Goal: Information Seeking & Learning: Learn about a topic

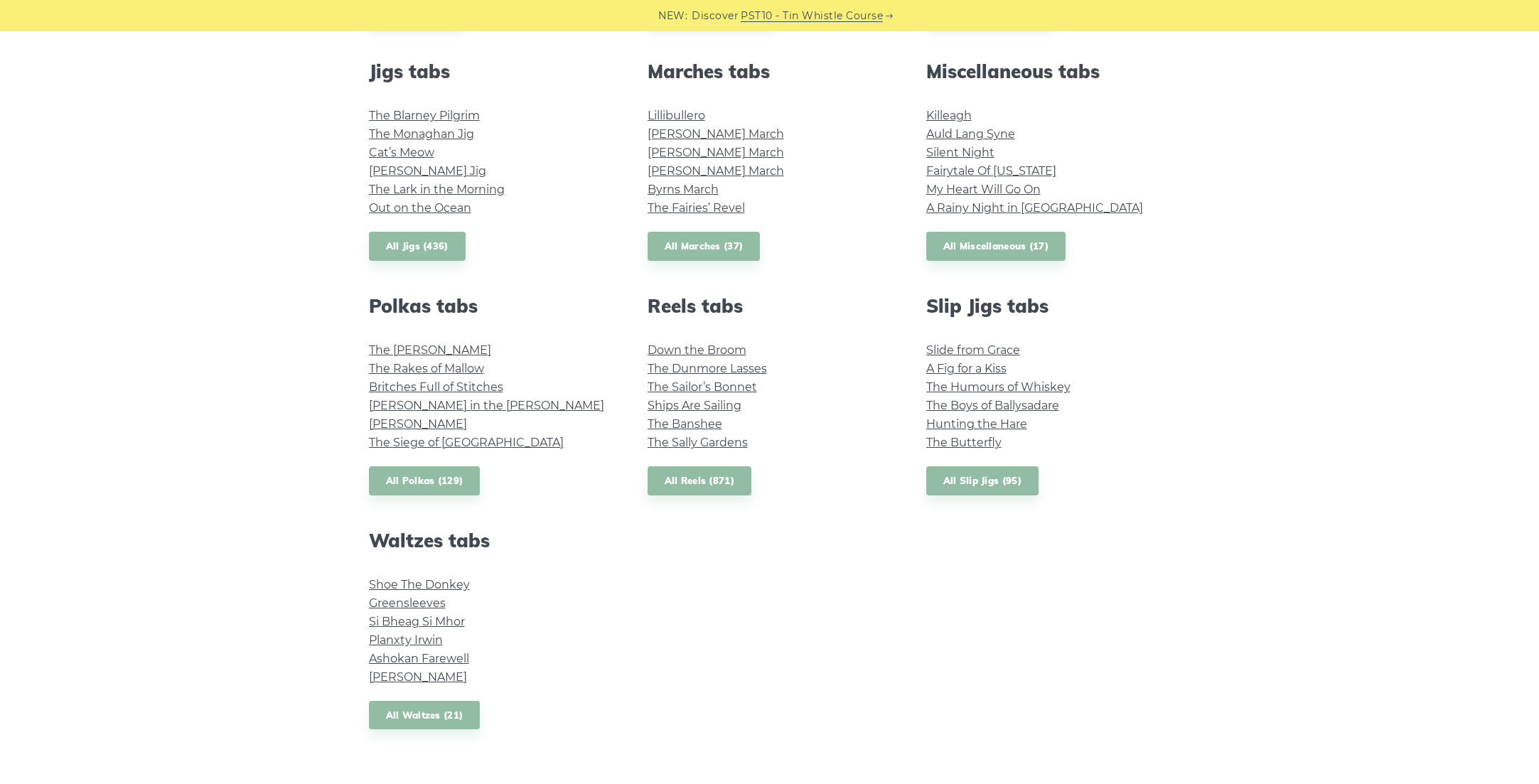
scroll to position [785, 0]
click at [413, 605] on link "Greensleeves" at bounding box center [407, 603] width 76 height 13
click at [450, 654] on link "Ashokan Farewell" at bounding box center [420, 658] width 101 height 13
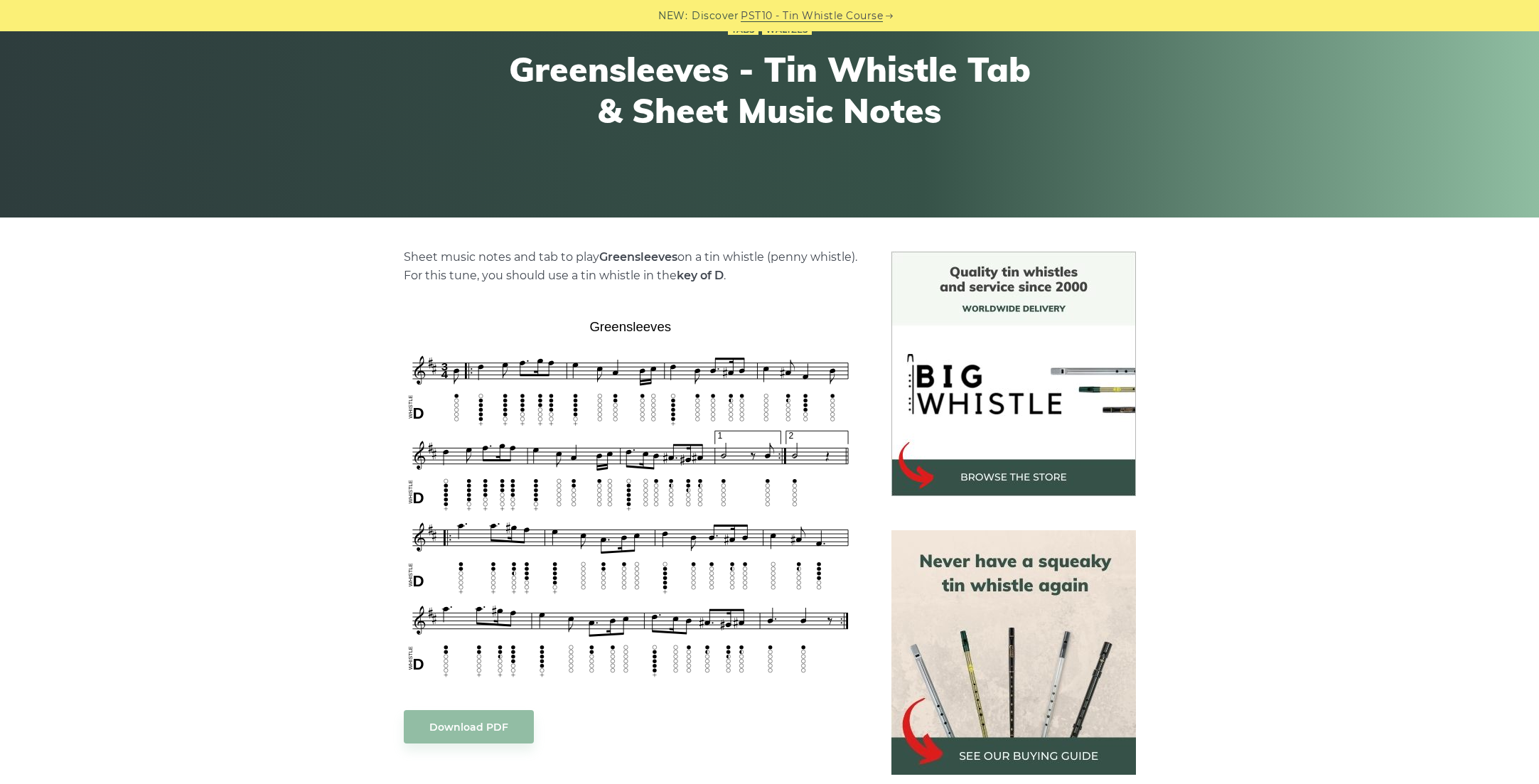
scroll to position [156, 0]
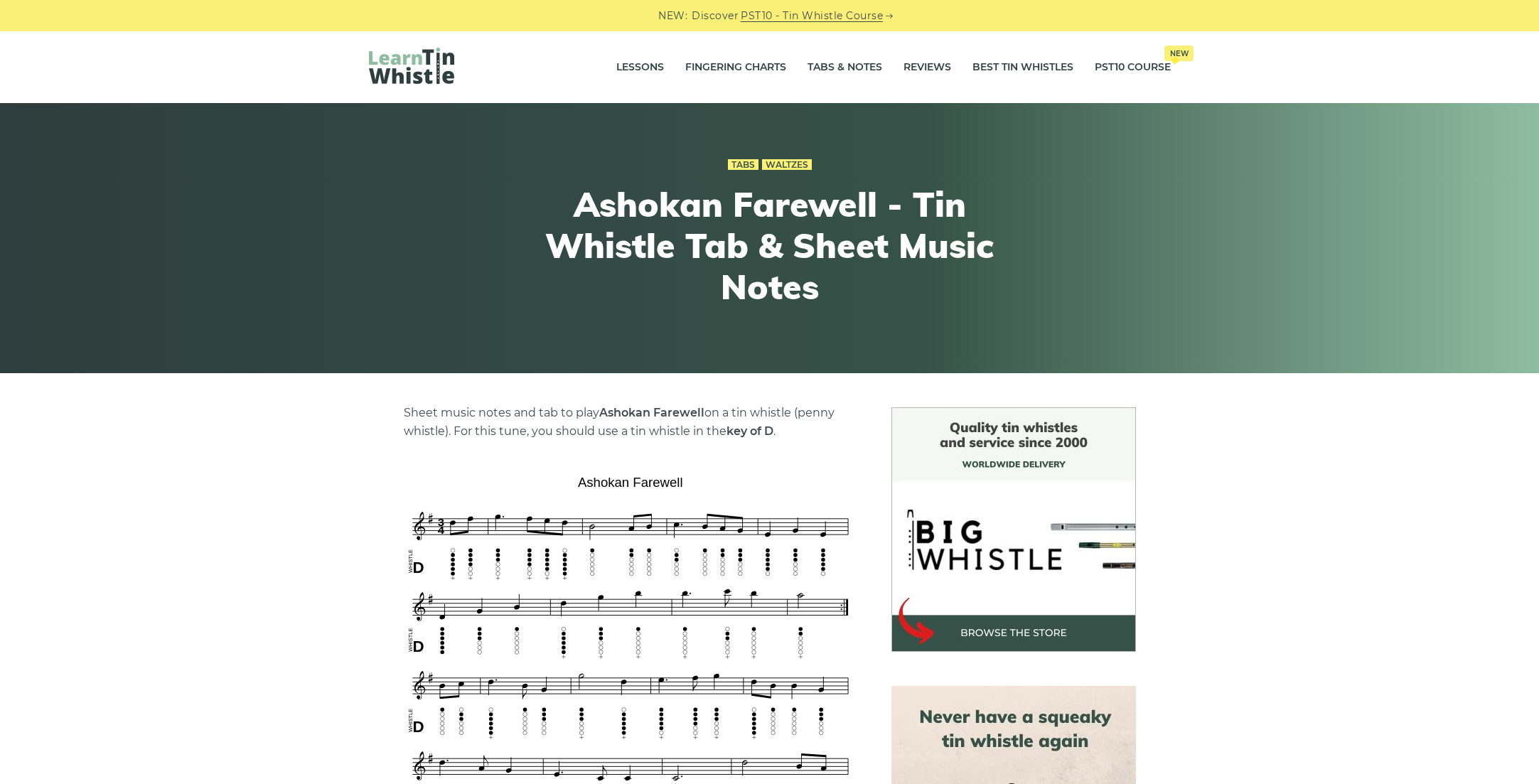
scroll to position [43, 0]
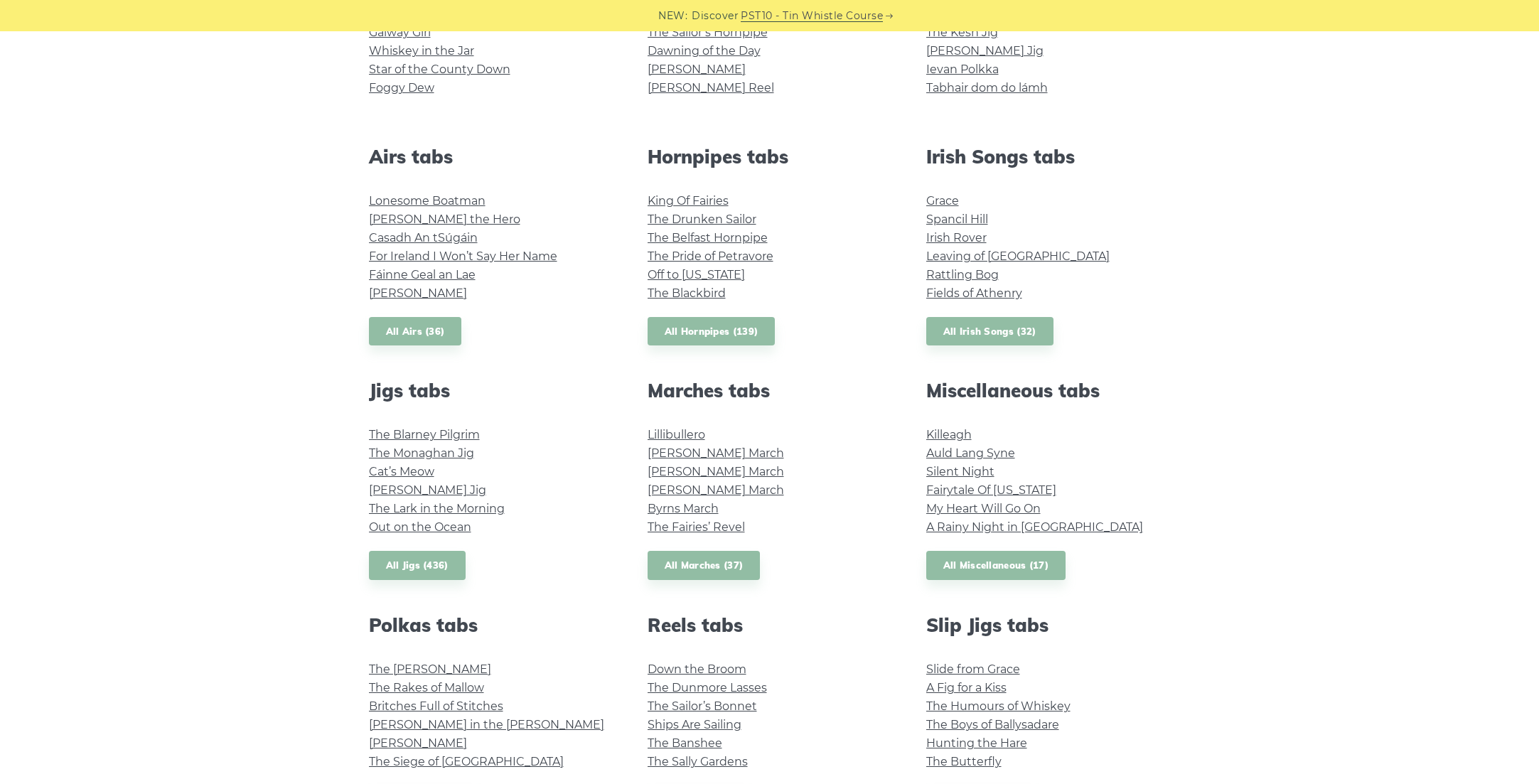
scroll to position [468, 0]
click at [1005, 454] on link "Auld Lang Syne" at bounding box center [970, 452] width 89 height 13
click at [739, 216] on link "The Drunken Sailor" at bounding box center [702, 218] width 109 height 13
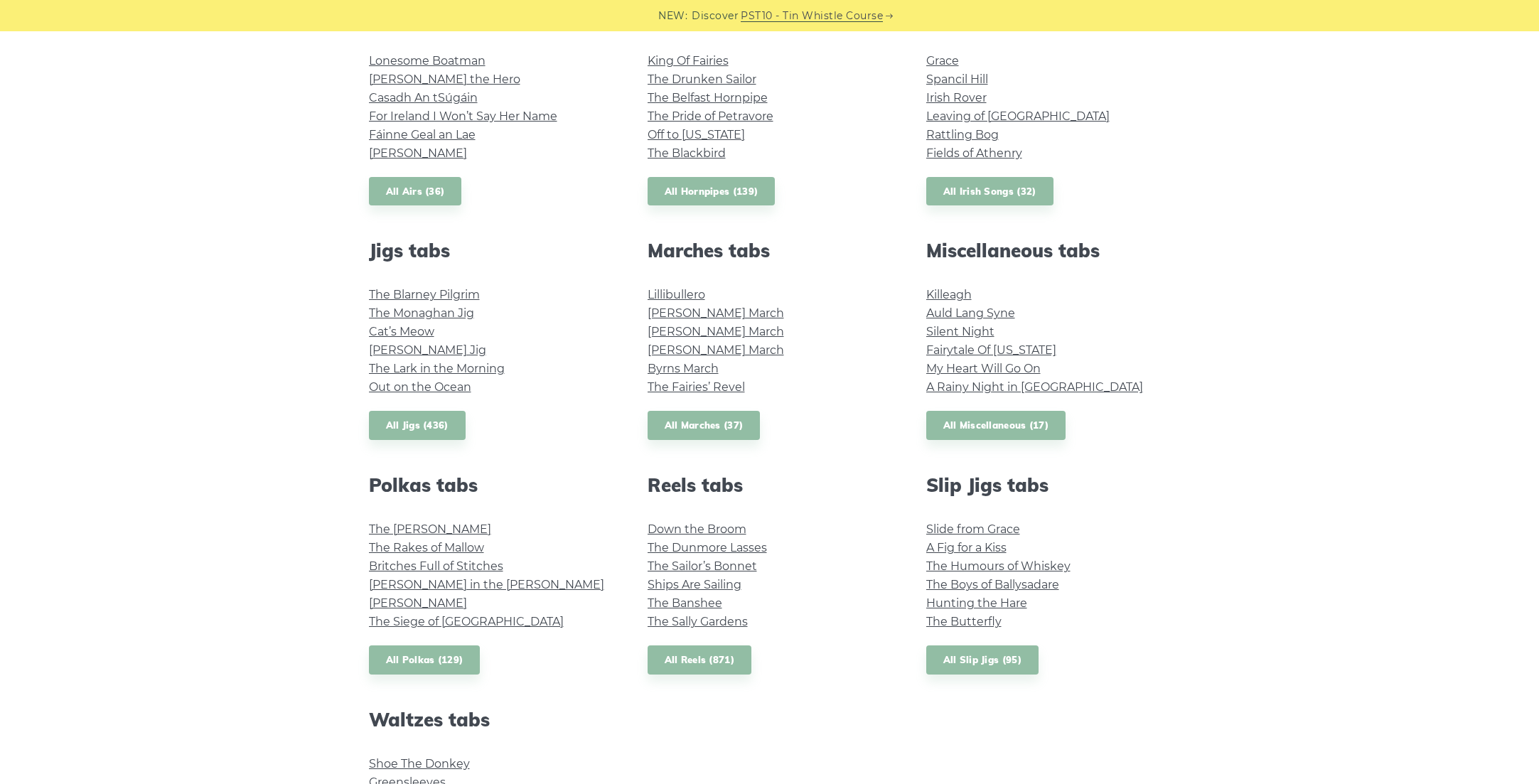
scroll to position [608, 0]
click at [995, 431] on link "All Miscellaneous (17)" at bounding box center [996, 424] width 140 height 29
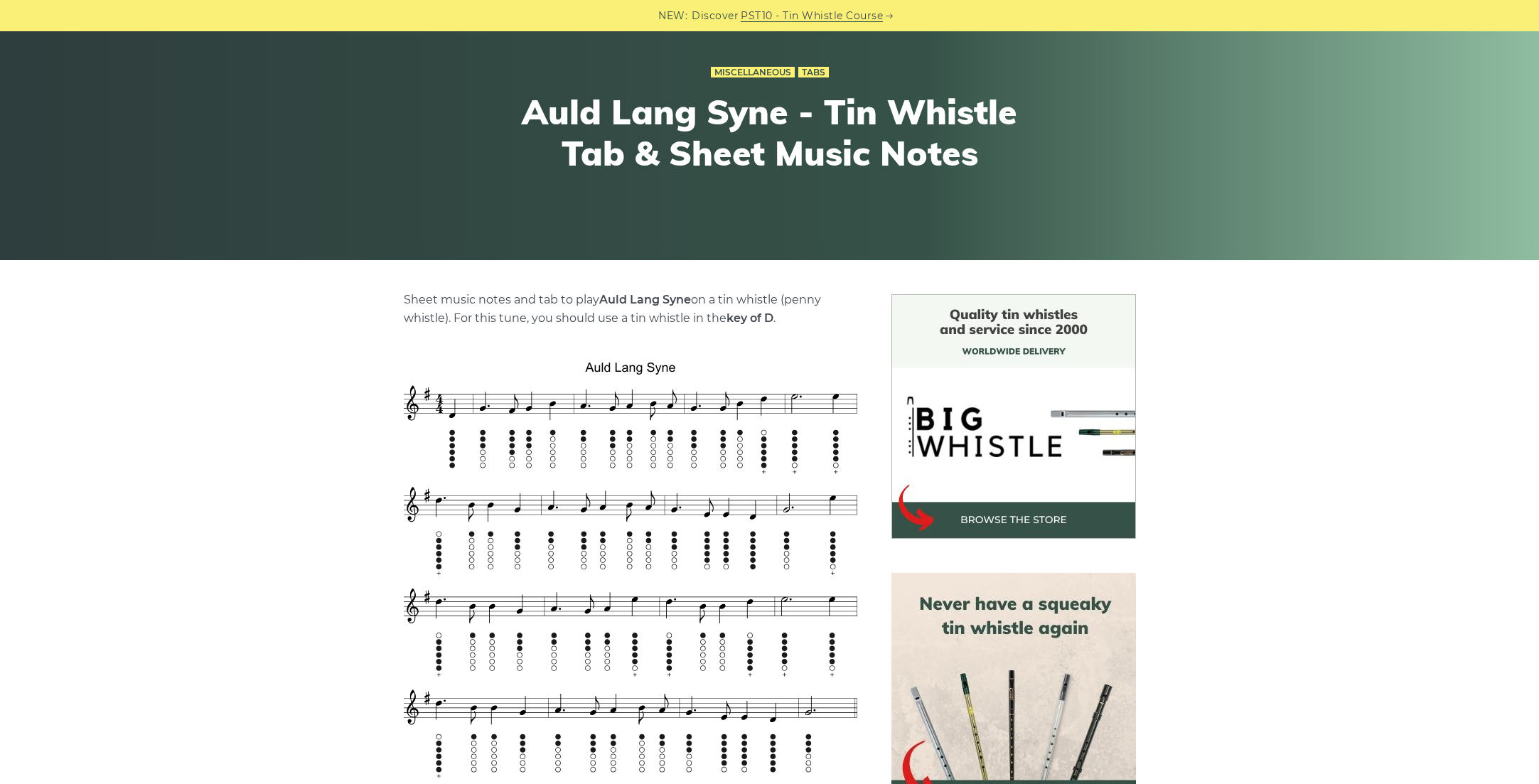
scroll to position [175, 0]
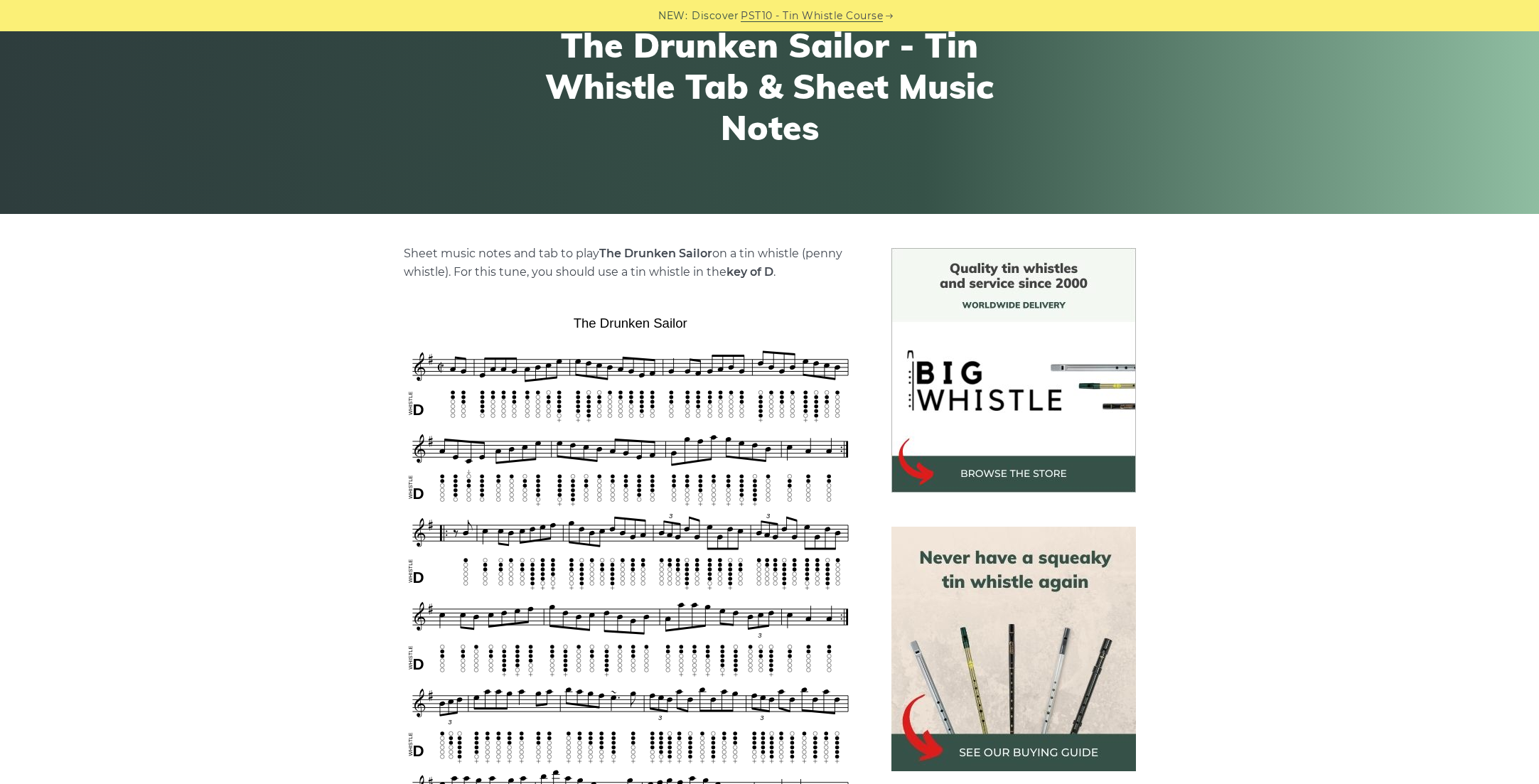
scroll to position [207, 0]
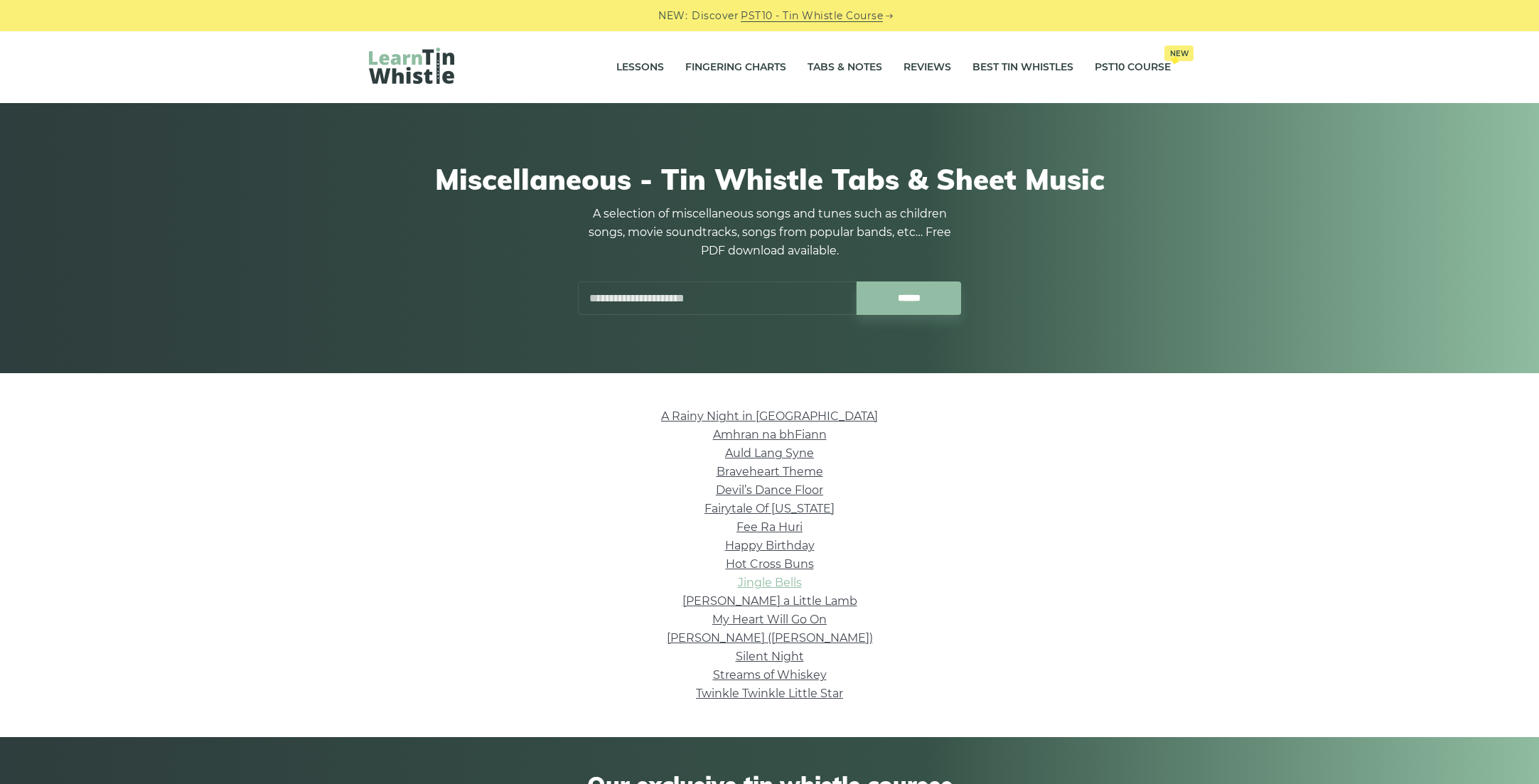
click at [768, 586] on link "Jingle Bells" at bounding box center [769, 582] width 64 height 13
click at [749, 659] on link "Silent Night" at bounding box center [770, 656] width 68 height 13
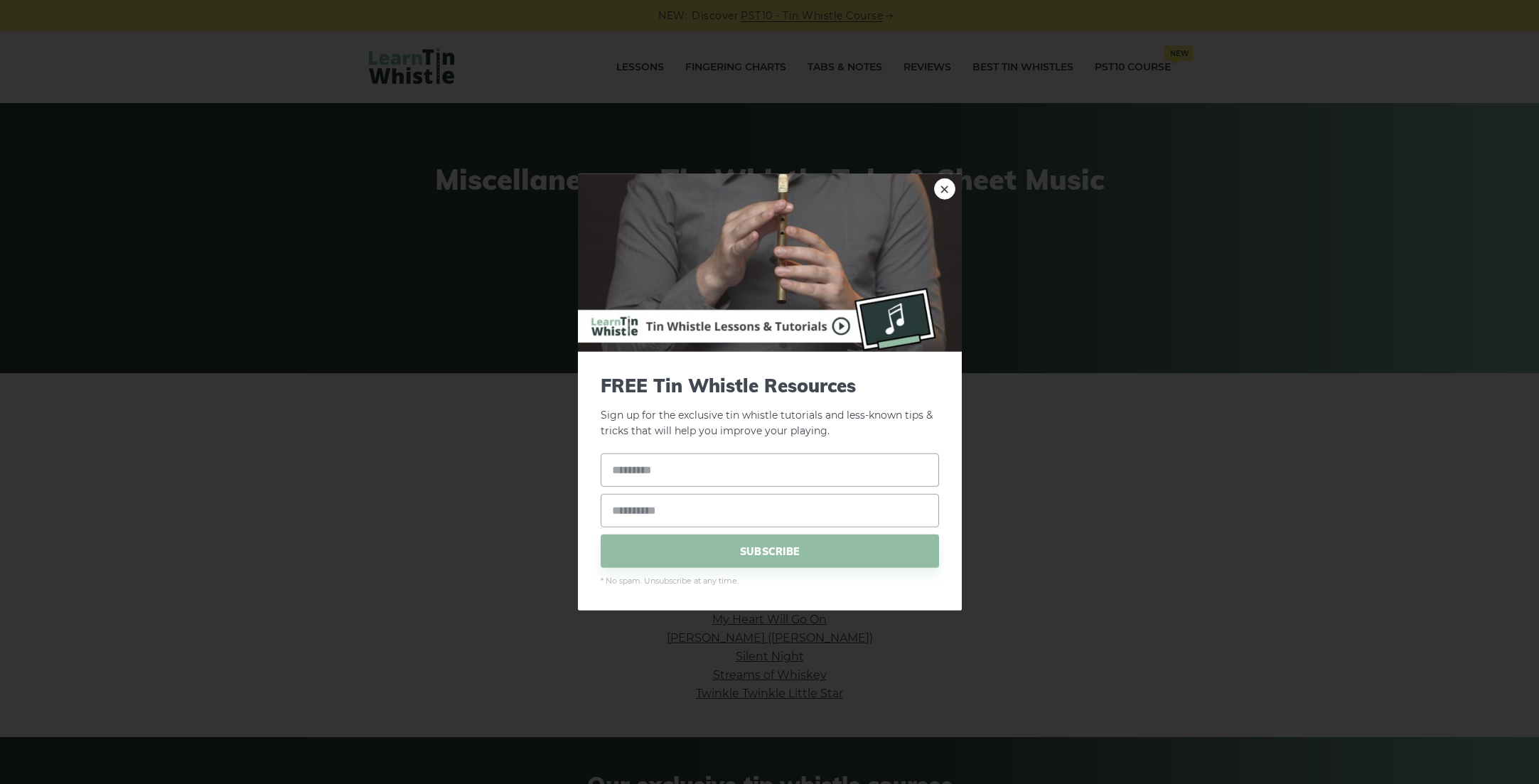
click at [1115, 254] on div "× FREE Tin Whistle Resources Sign up for the exclusive tin whistle tutorials an…" at bounding box center [769, 392] width 1539 height 784
click at [941, 189] on link "×" at bounding box center [945, 189] width 22 height 22
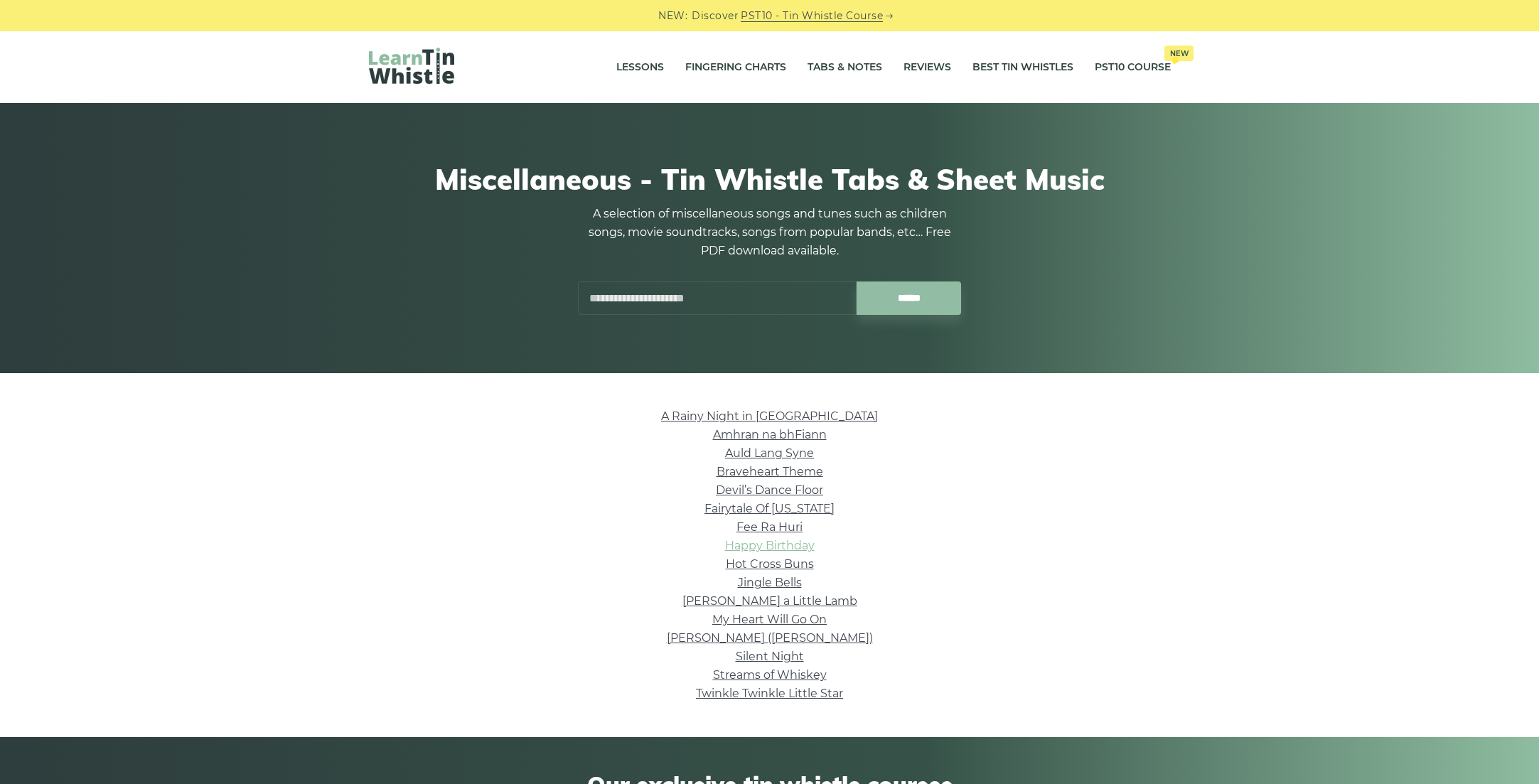
click at [799, 546] on link "Happy Birthday" at bounding box center [770, 545] width 90 height 13
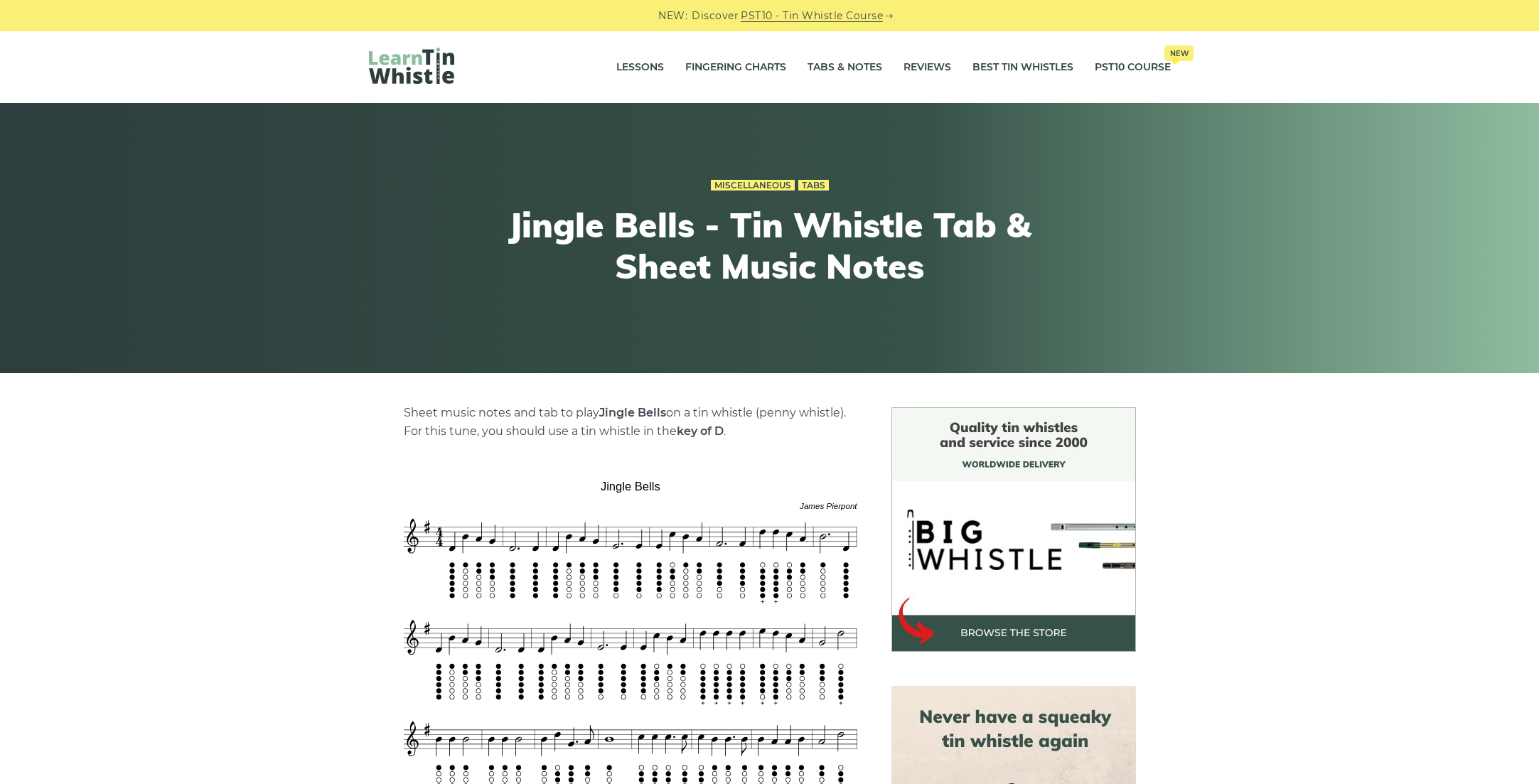
scroll to position [168, 0]
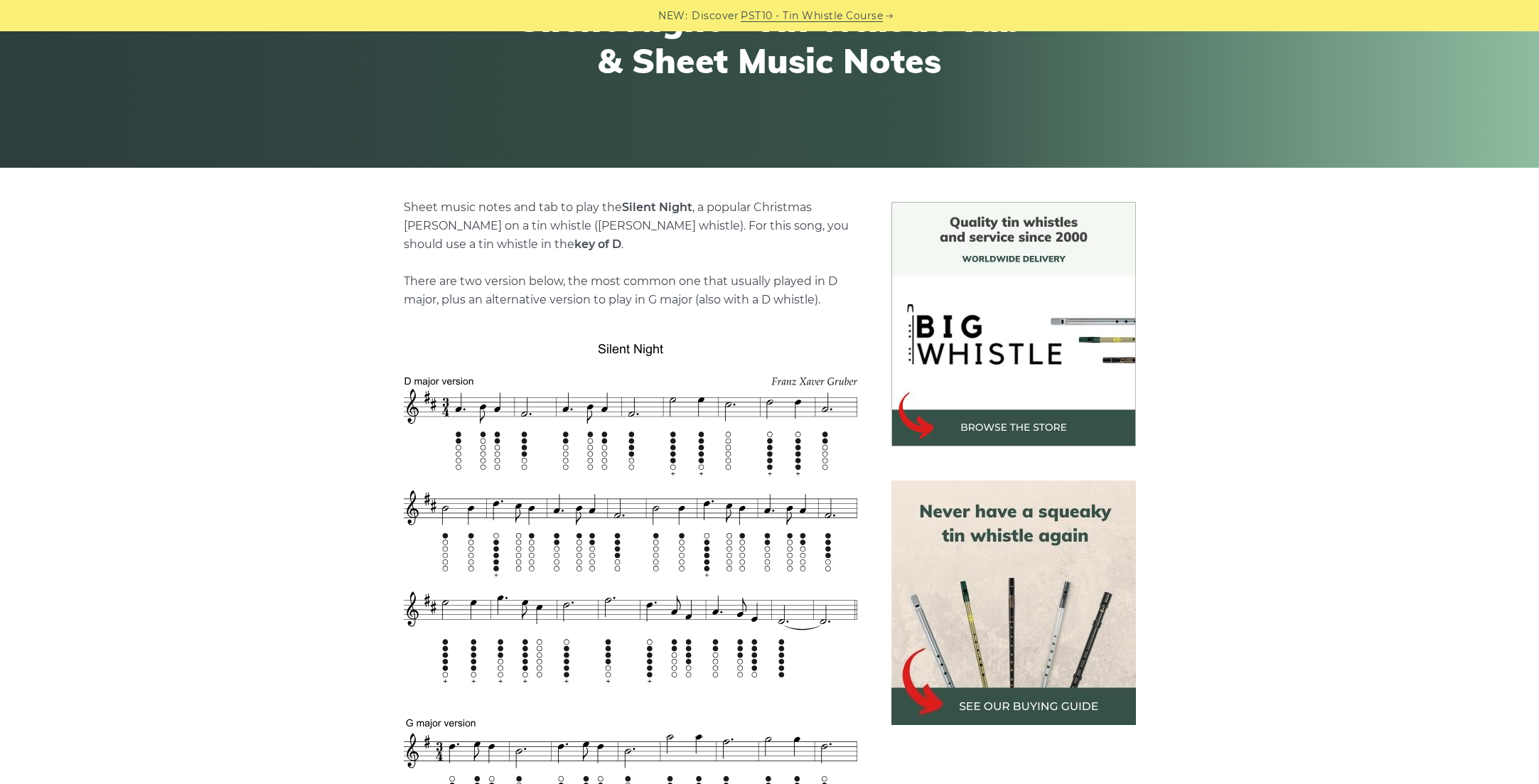
scroll to position [207, 0]
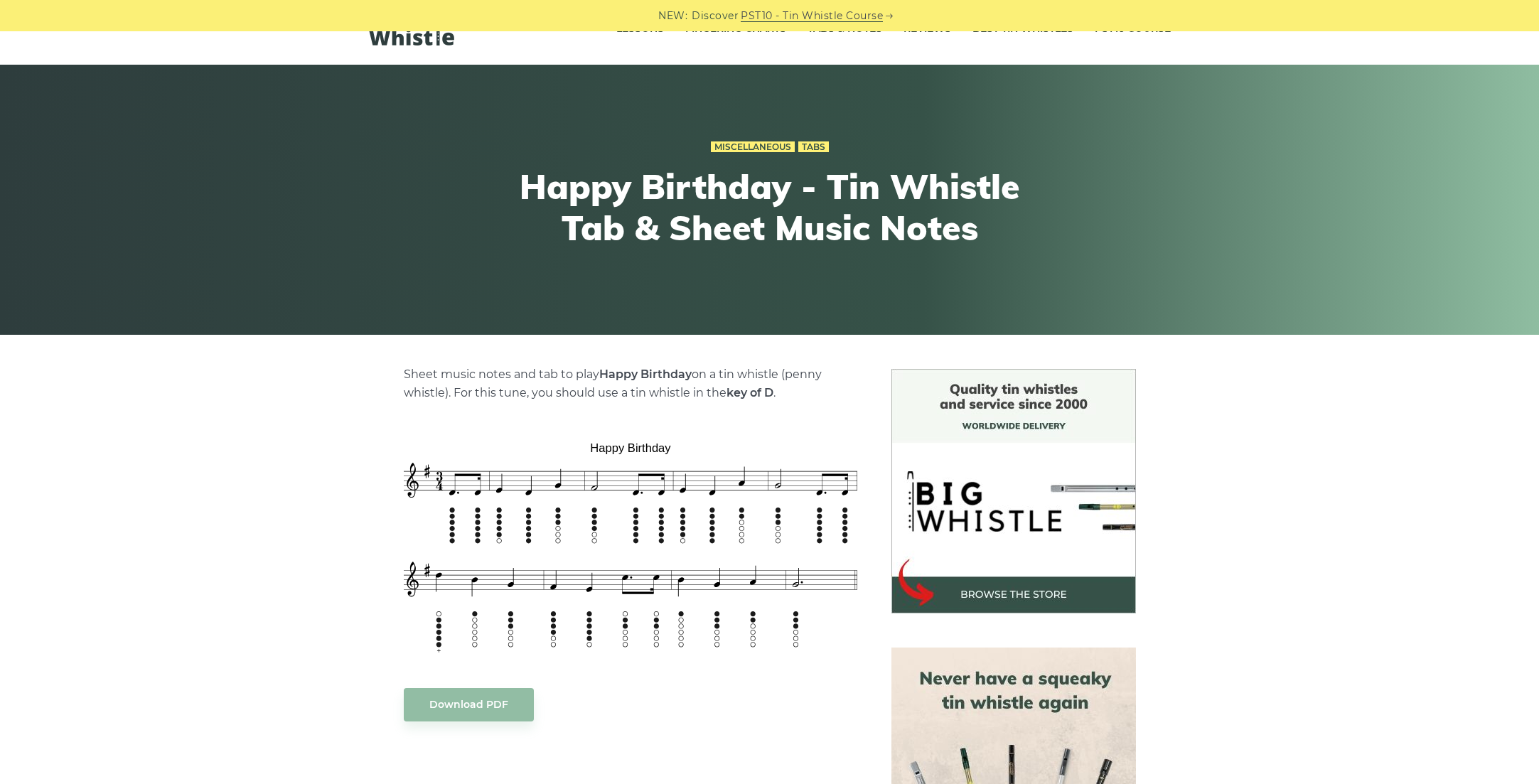
scroll to position [49, 0]
